Goal: Task Accomplishment & Management: Use online tool/utility

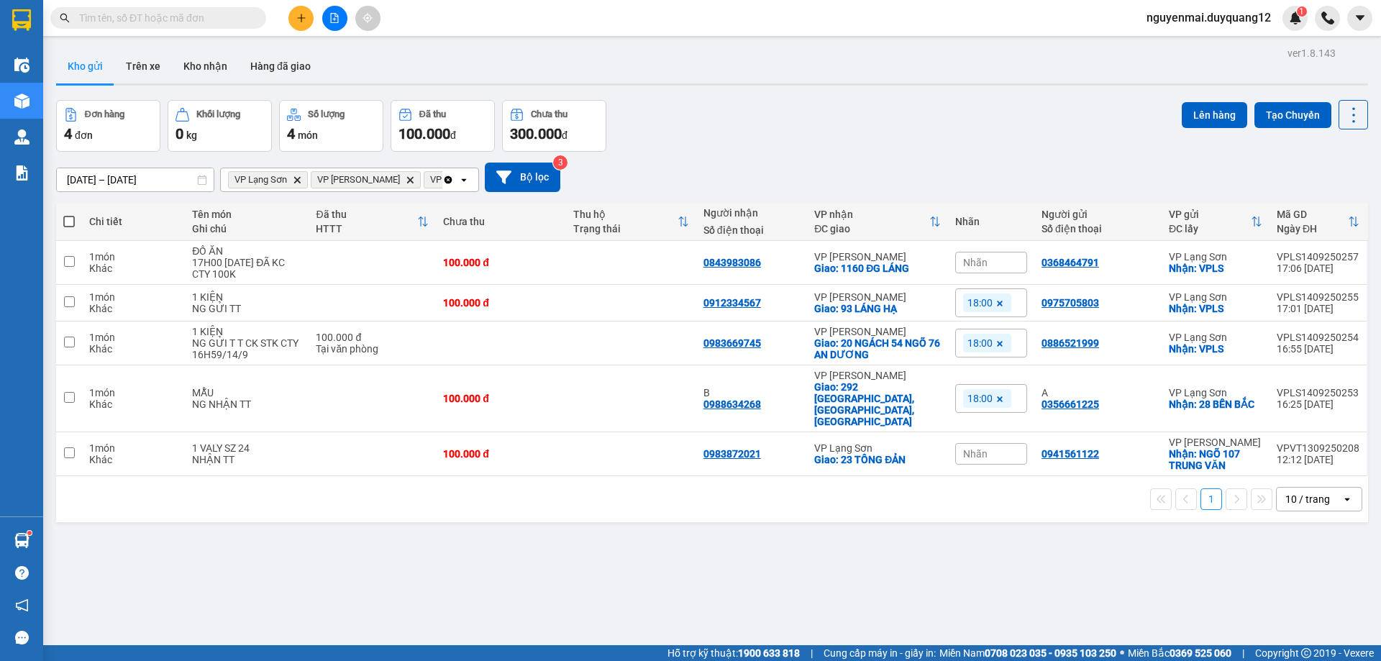
click at [996, 302] on icon at bounding box center [1000, 303] width 9 height 9
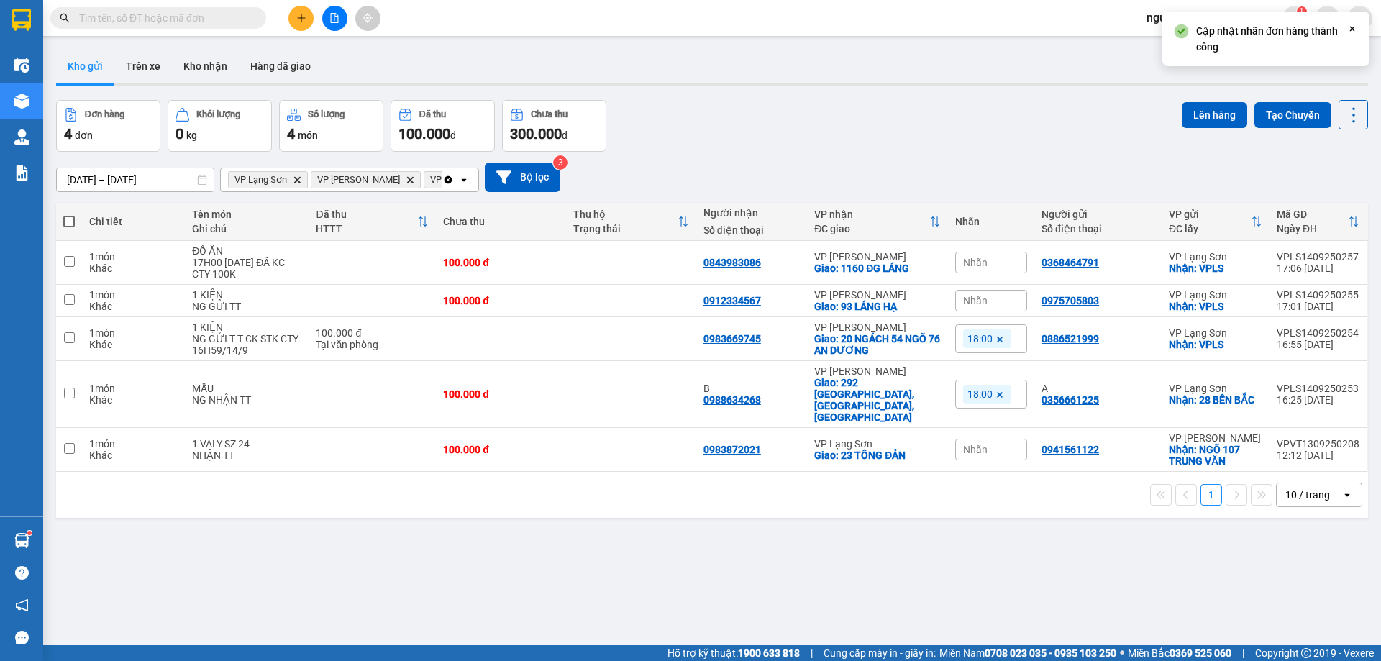
click at [993, 335] on span at bounding box center [1000, 338] width 14 height 19
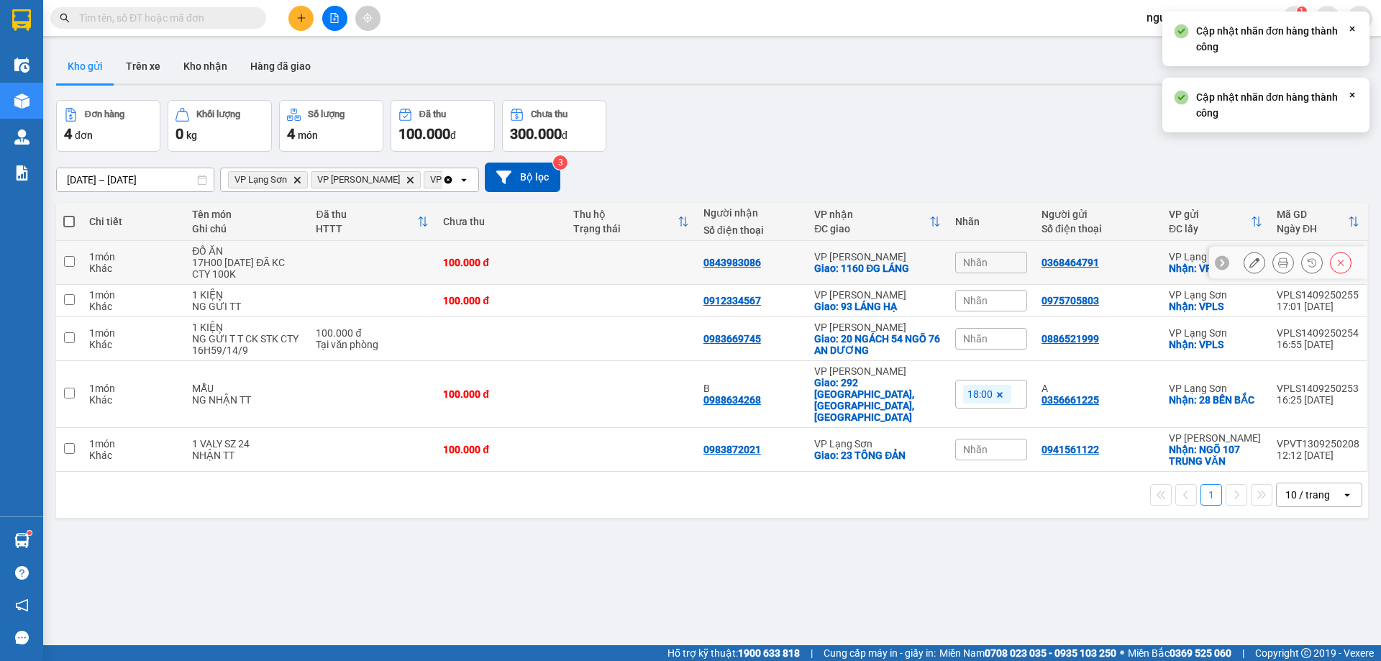
click at [1142, 267] on div "0368464791" at bounding box center [1098, 263] width 113 height 12
checkbox input "true"
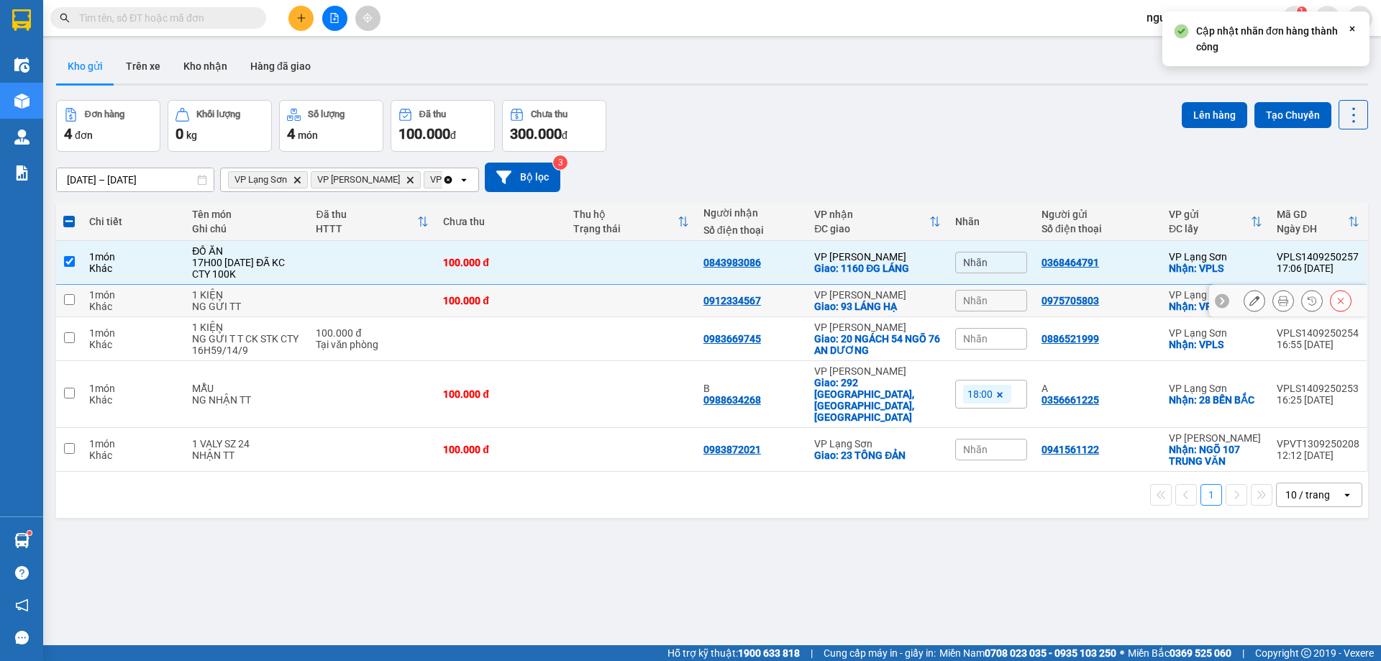
click at [1141, 303] on div "0975705803" at bounding box center [1098, 301] width 113 height 12
checkbox input "true"
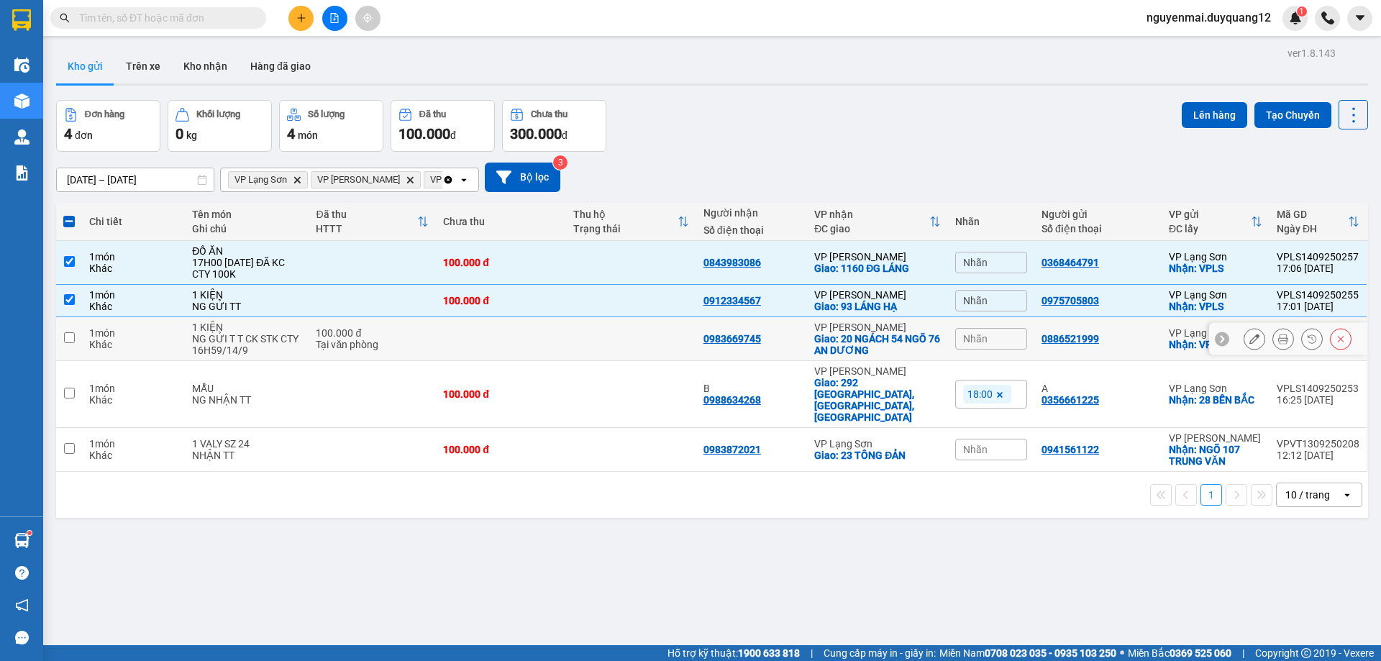
click at [1132, 339] on div "0886521999" at bounding box center [1098, 339] width 113 height 12
checkbox input "true"
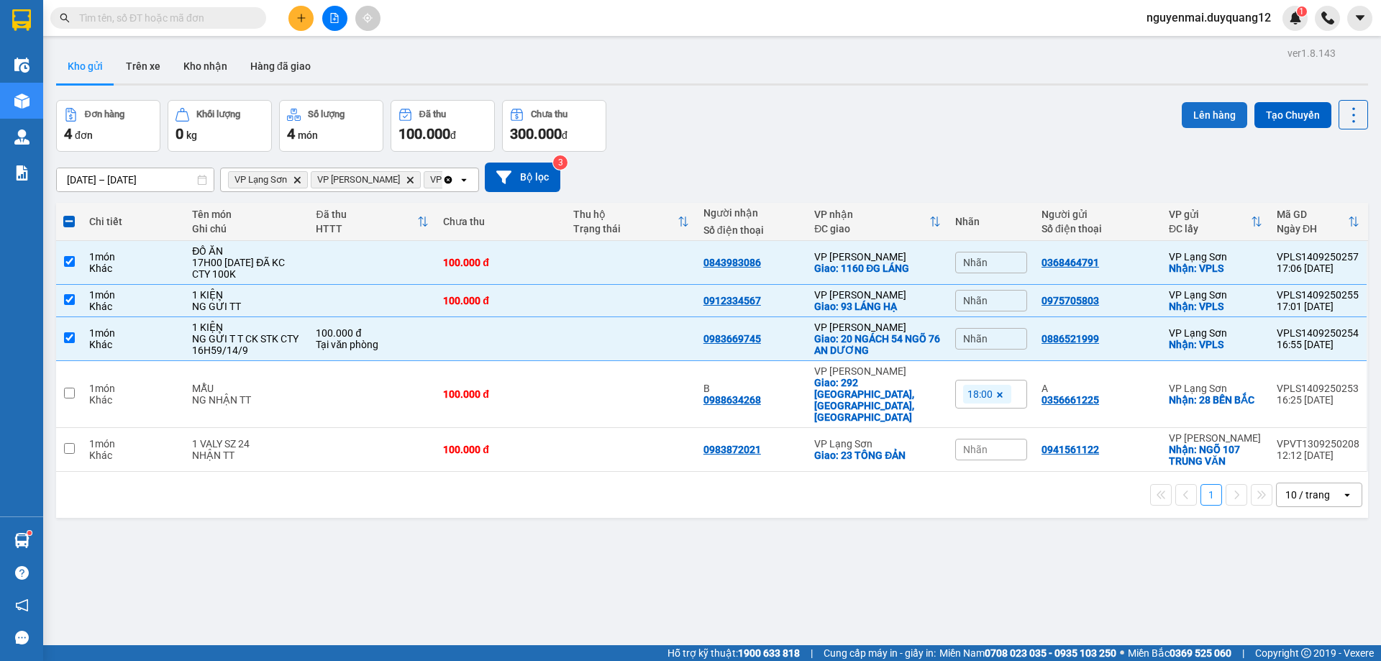
click at [1198, 111] on button "Lên hàng" at bounding box center [1214, 115] width 65 height 26
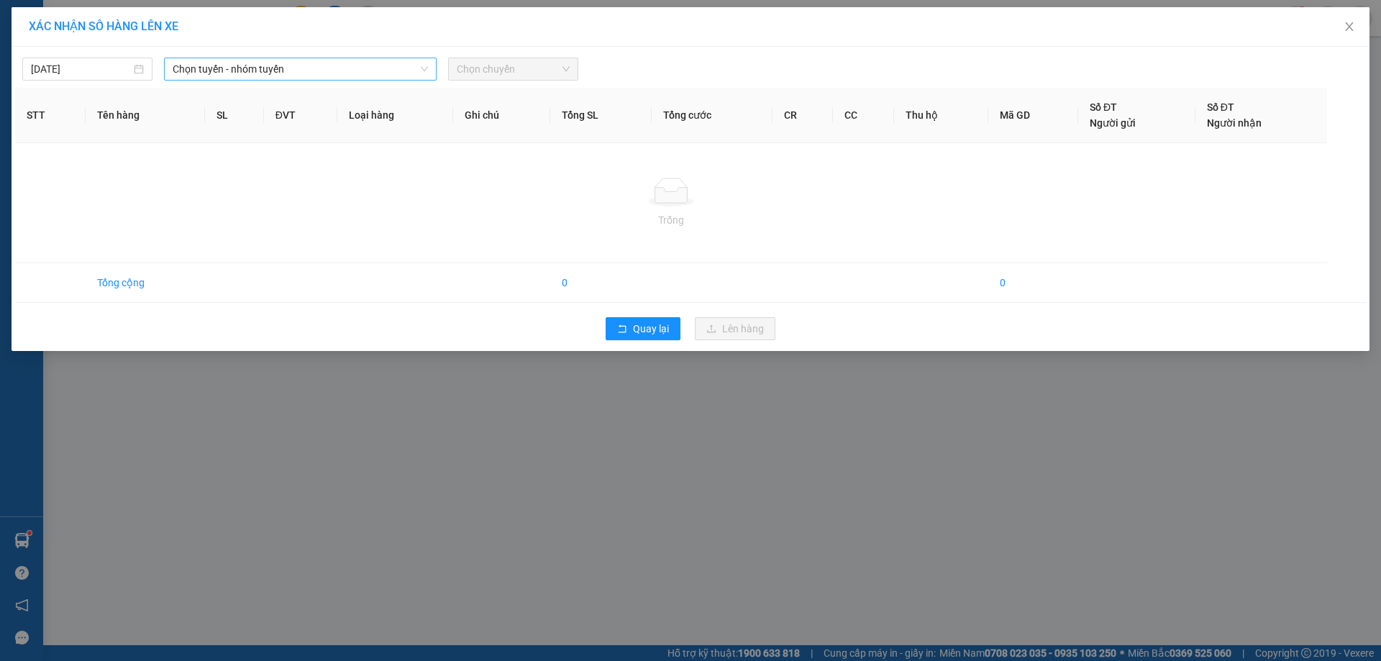
click at [204, 61] on span "Chọn tuyến - nhóm tuyến" at bounding box center [300, 69] width 255 height 22
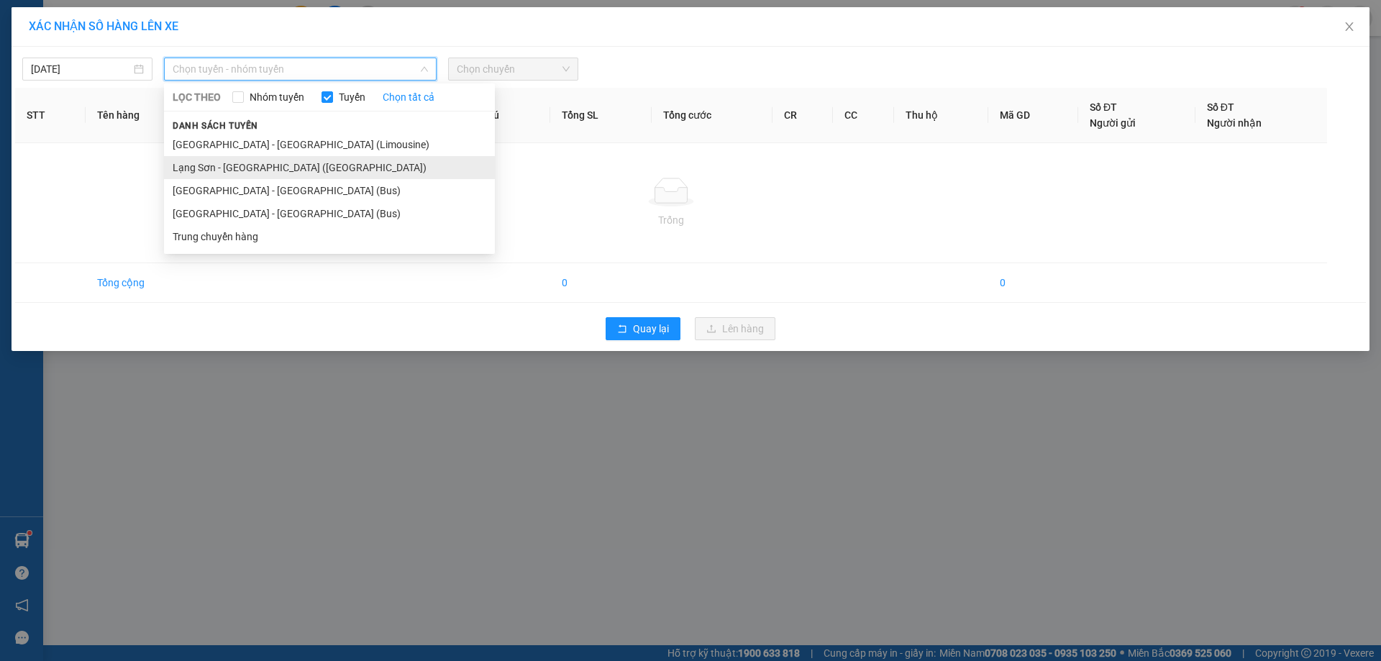
drag, startPoint x: 227, startPoint y: 173, endPoint x: 237, endPoint y: 169, distance: 11.0
click at [228, 173] on li "Lạng Sơn - [GEOGRAPHIC_DATA] ([GEOGRAPHIC_DATA])" at bounding box center [329, 167] width 331 height 23
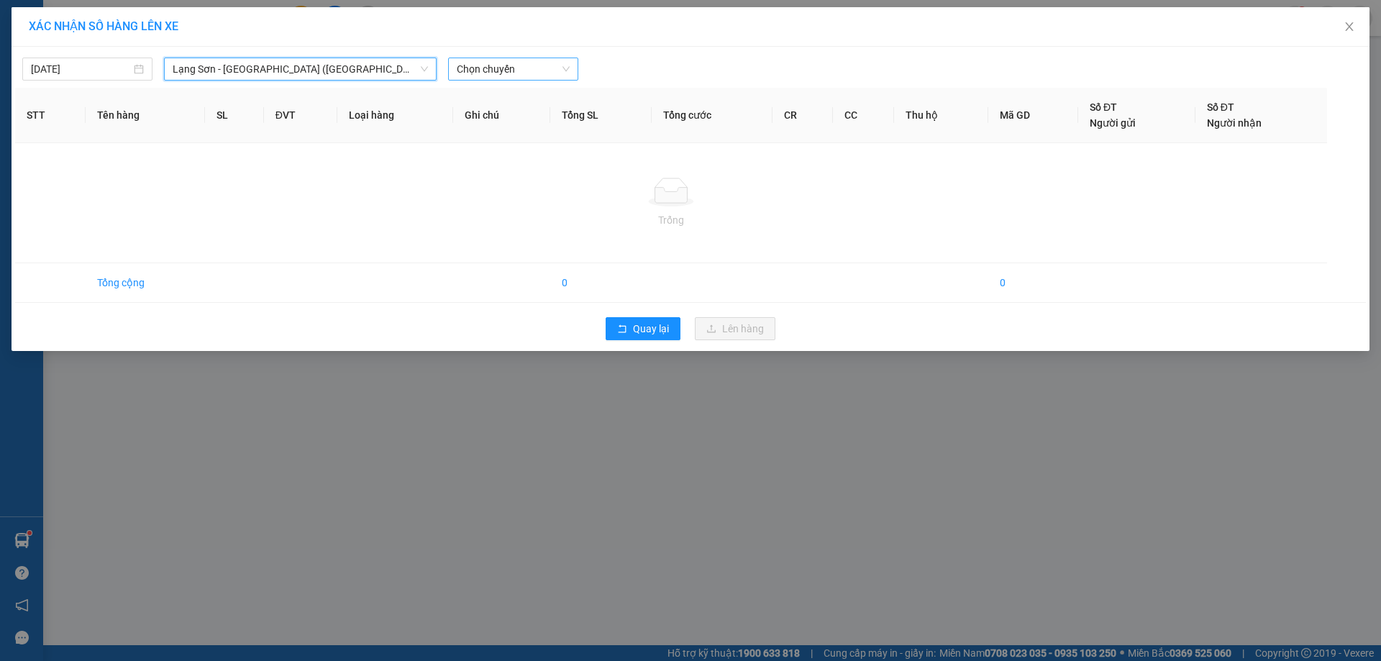
click at [477, 71] on span "Chọn chuyến" at bounding box center [513, 69] width 113 height 22
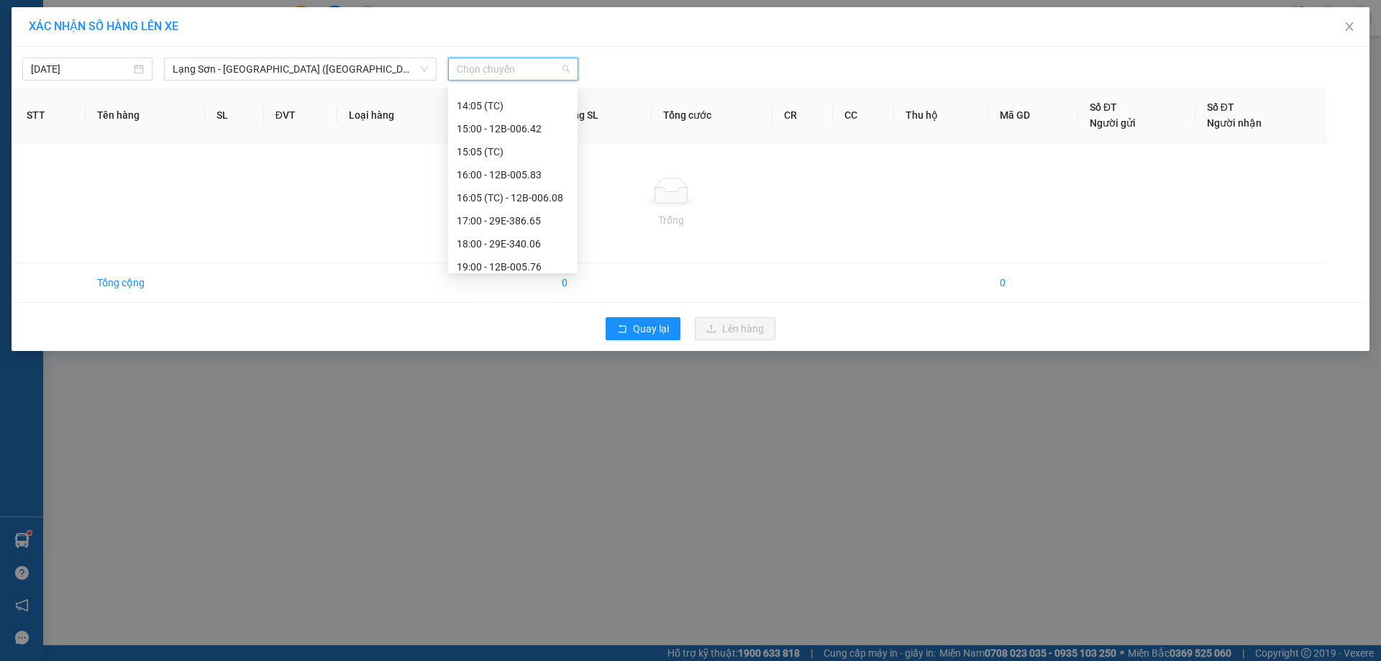
scroll to position [299, 0]
click at [534, 235] on div "19:00 - 12B-005.76" at bounding box center [513, 236] width 112 height 16
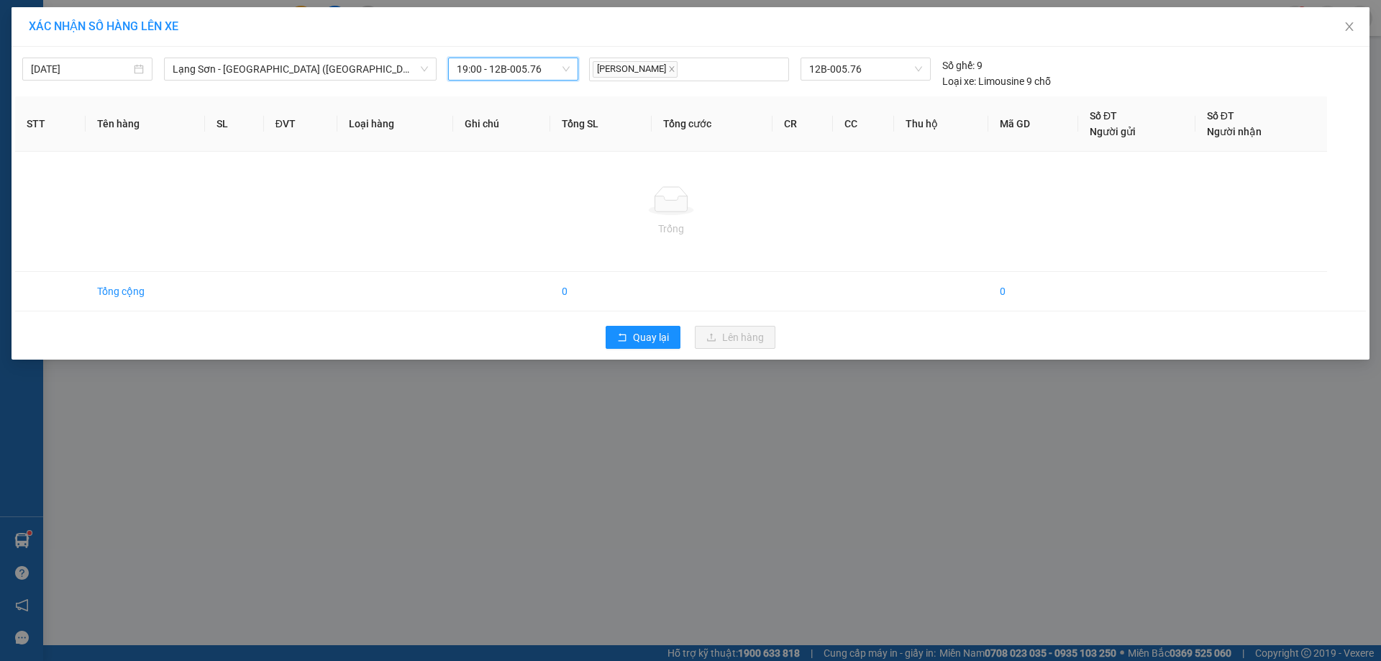
click at [555, 73] on span "19:00 - 12B-005.76" at bounding box center [513, 69] width 113 height 22
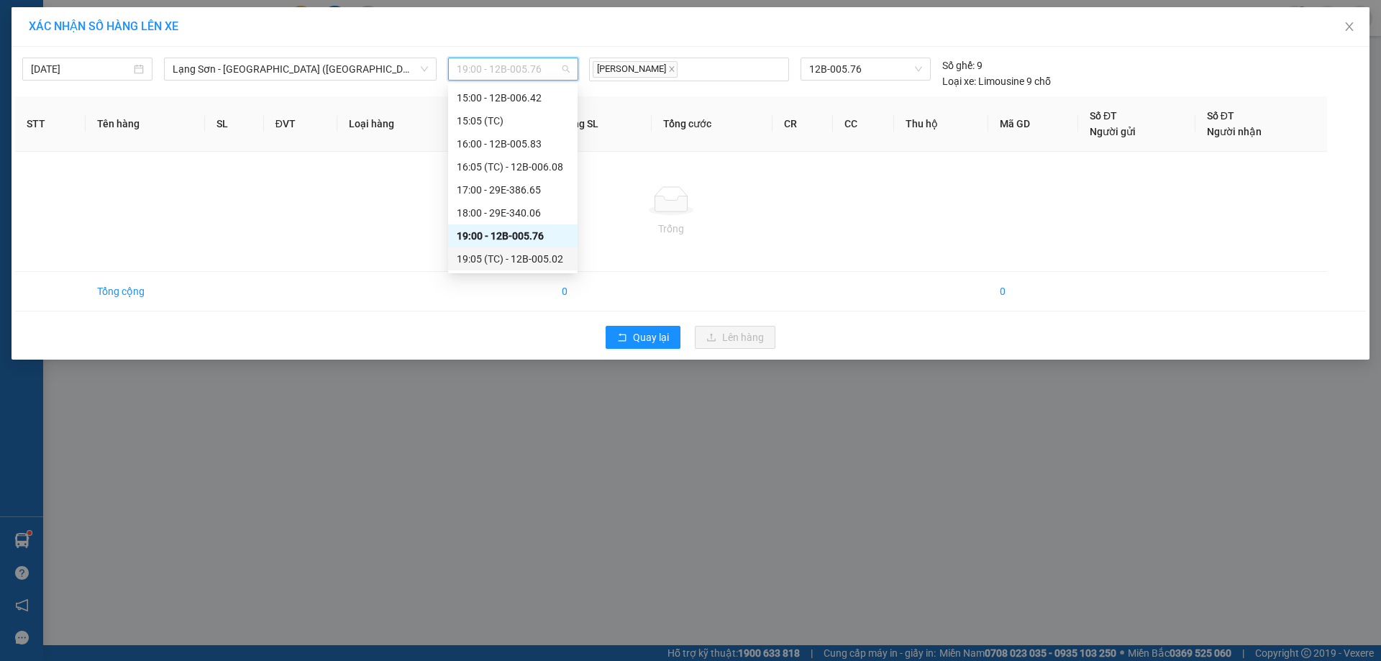
click at [542, 258] on div "19:05 (TC) - 12B-005.02" at bounding box center [513, 259] width 112 height 16
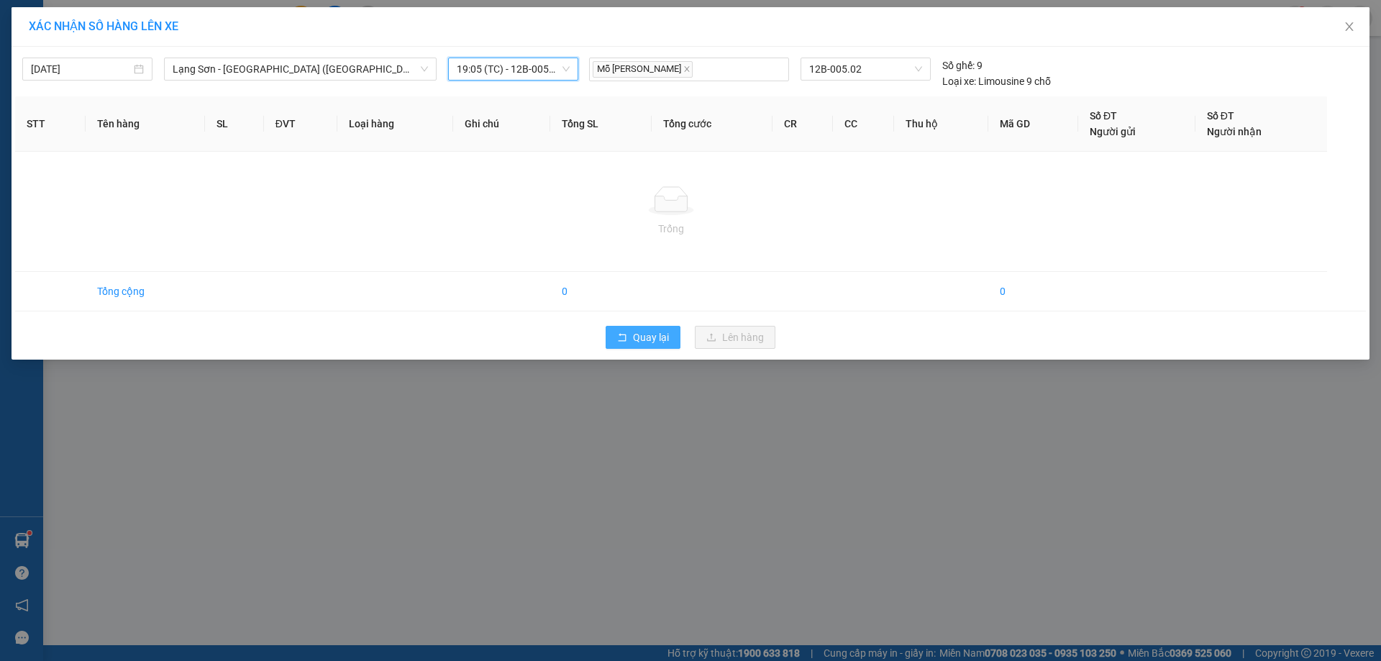
click at [668, 340] on span "Quay lại" at bounding box center [651, 337] width 36 height 16
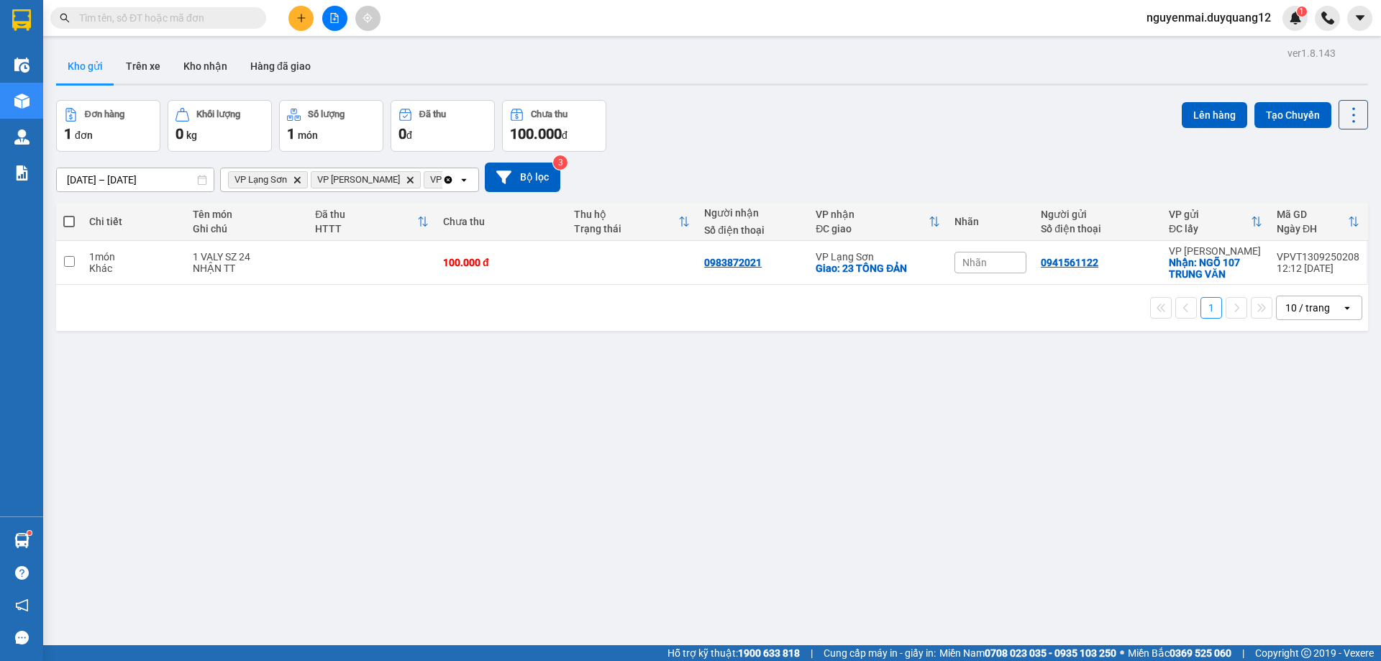
click at [815, 138] on div "Đơn hàng 1 đơn Khối lượng 0 kg Số lượng 1 món Đã thu 0 đ Chưa thu 100.000 đ Lên…" at bounding box center [712, 126] width 1312 height 52
